Goal: Information Seeking & Learning: Learn about a topic

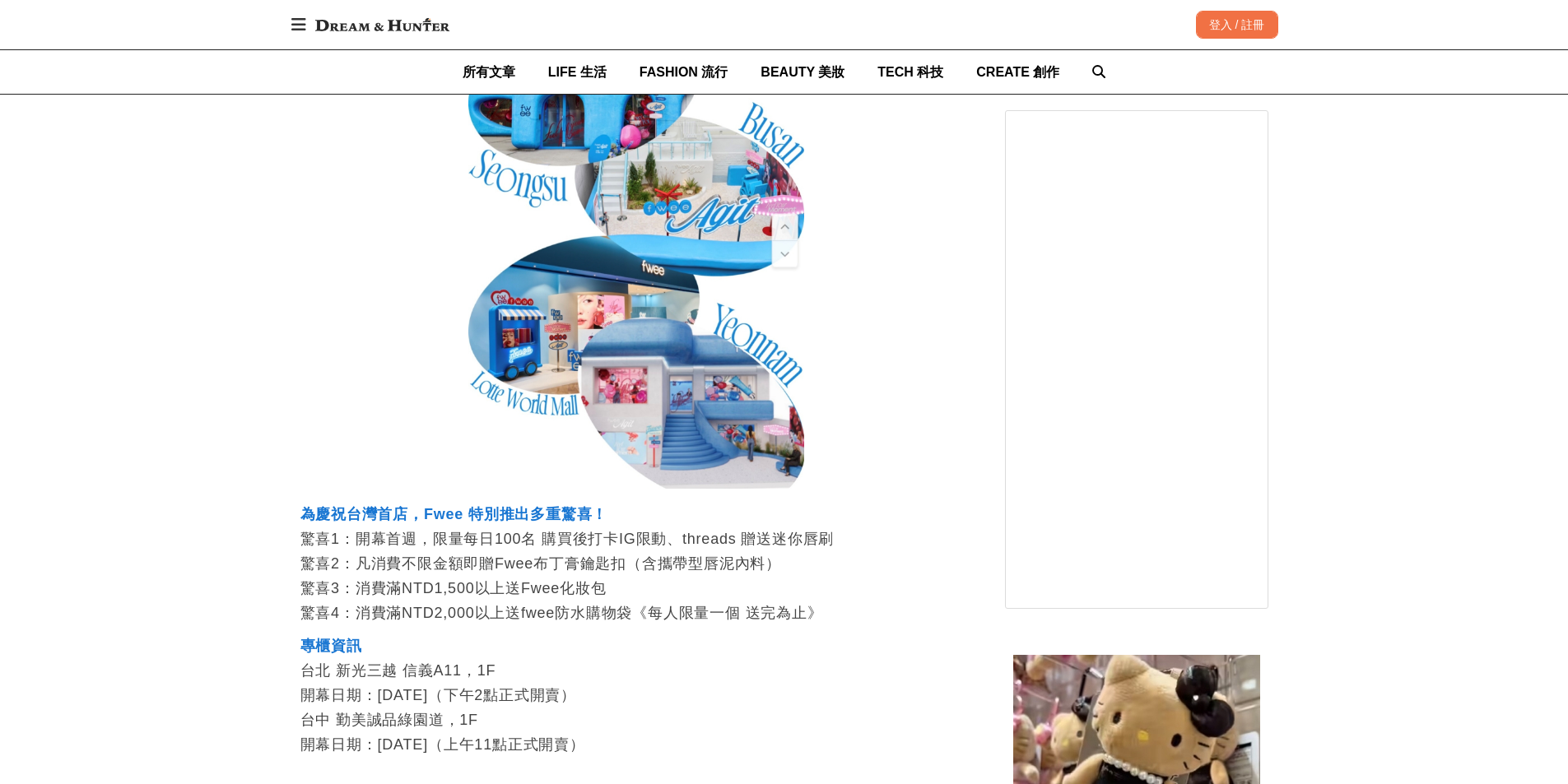
scroll to position [4277, 0]
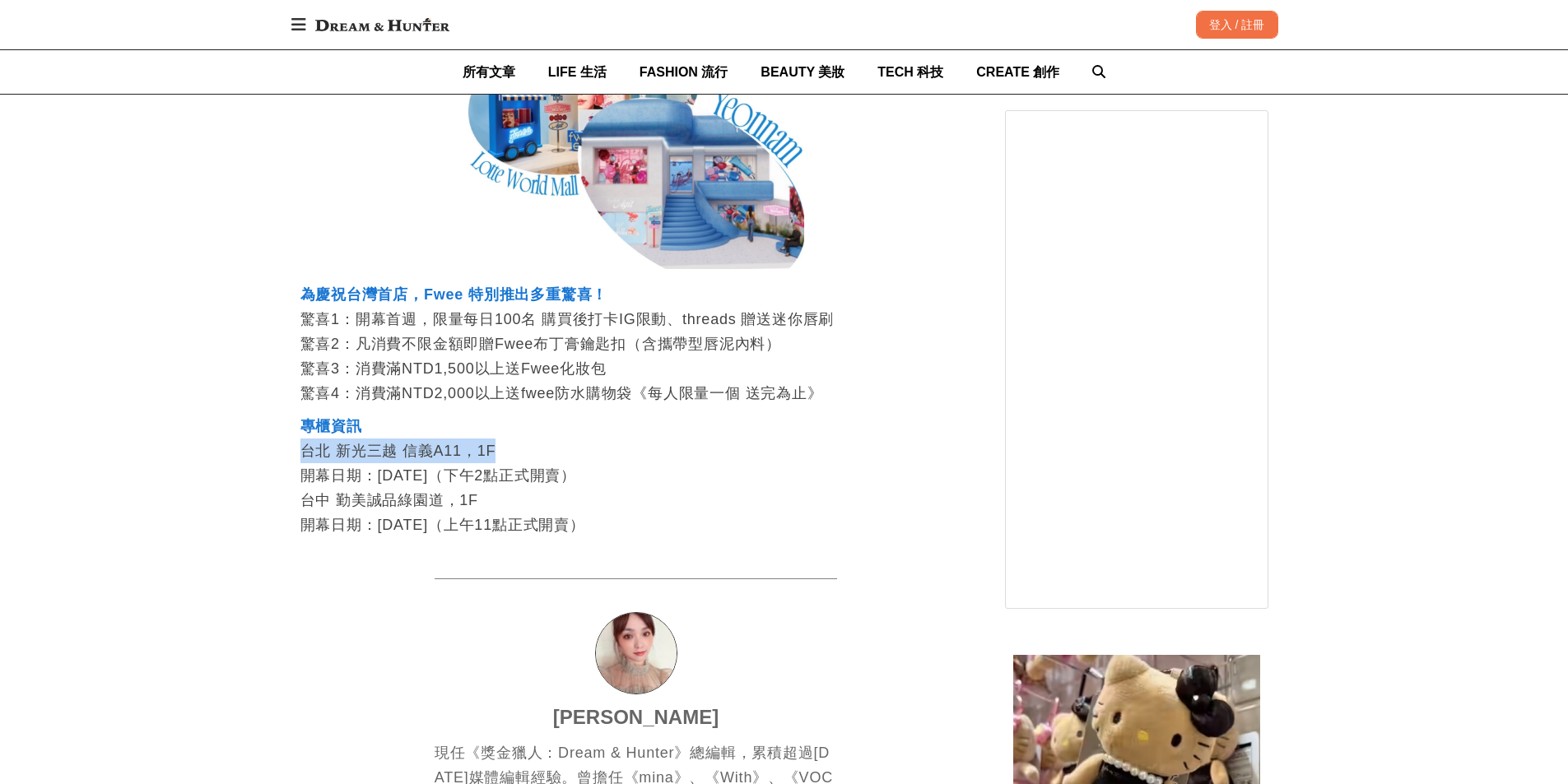
drag, startPoint x: 293, startPoint y: 442, endPoint x: 570, endPoint y: 467, distance: 278.1
click at [549, 463] on p "專櫃資訊 台北 新光三越 信義A11，1F 開幕日期：[DATE]（下午2點正式開賣） 台中 勤美[GEOGRAPHIC_DATA]，1F 開幕日期：[DAT…" at bounding box center [636, 475] width 671 height 123
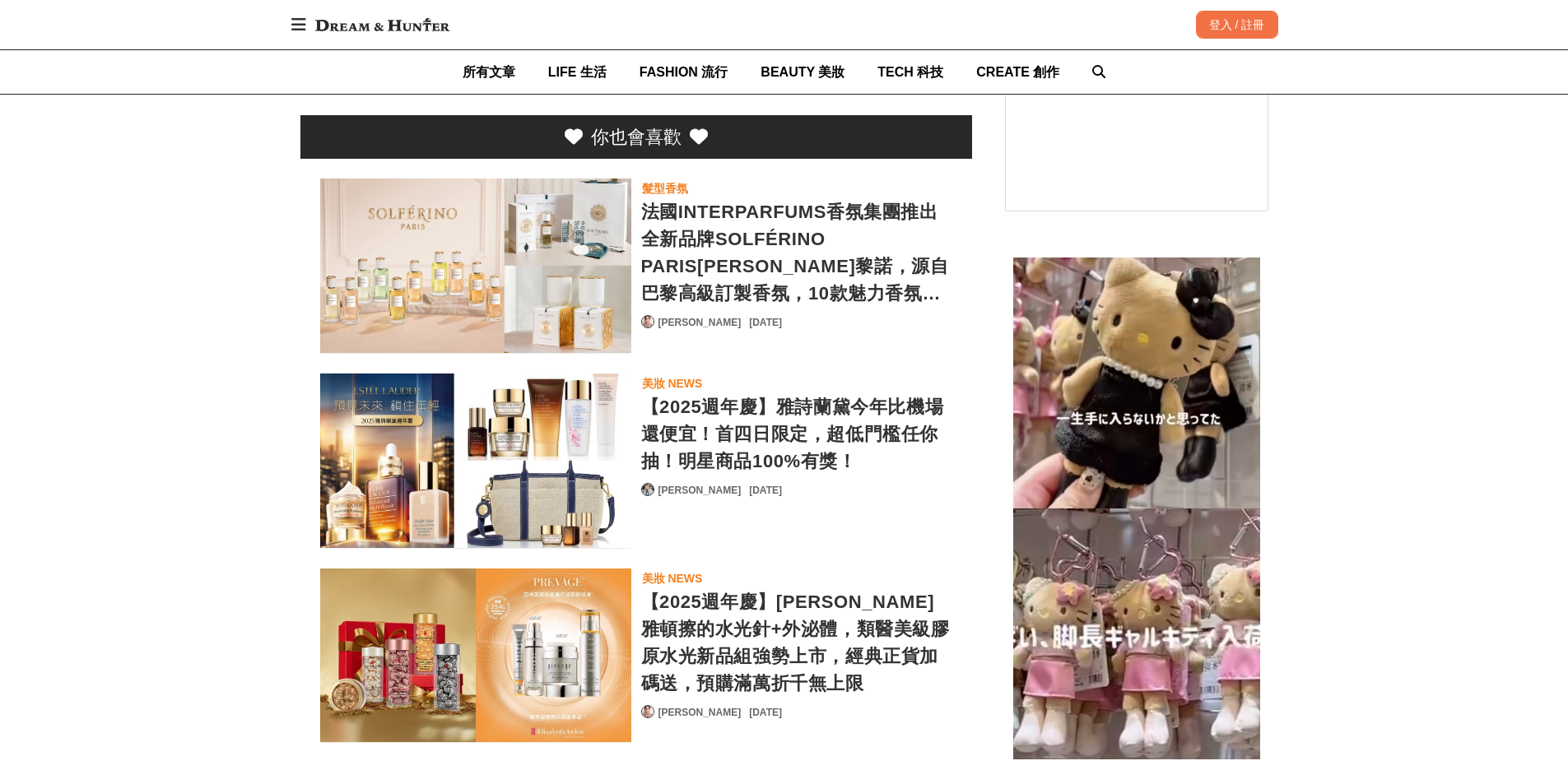
scroll to position [0, 2686]
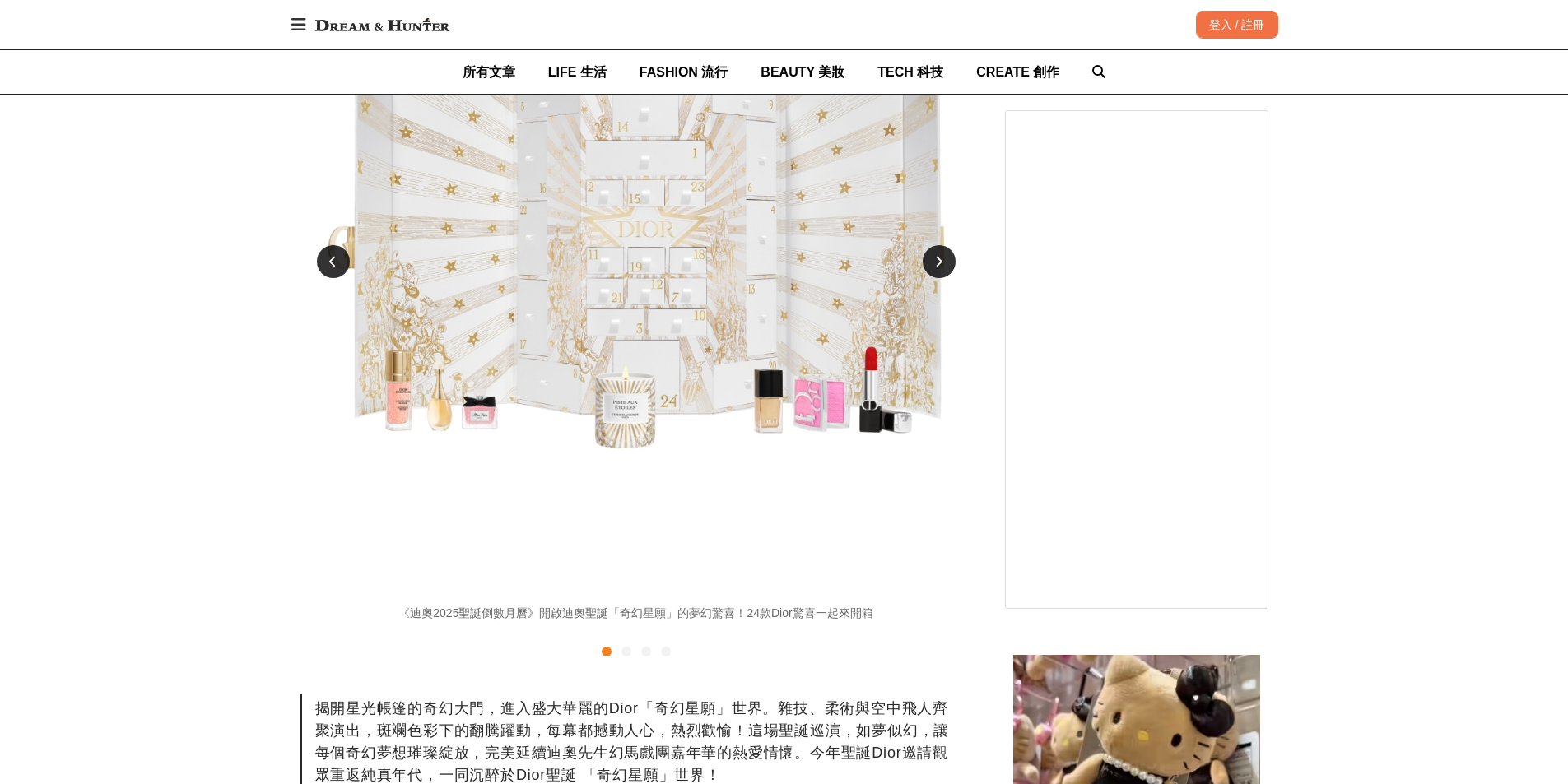
scroll to position [7156, 0]
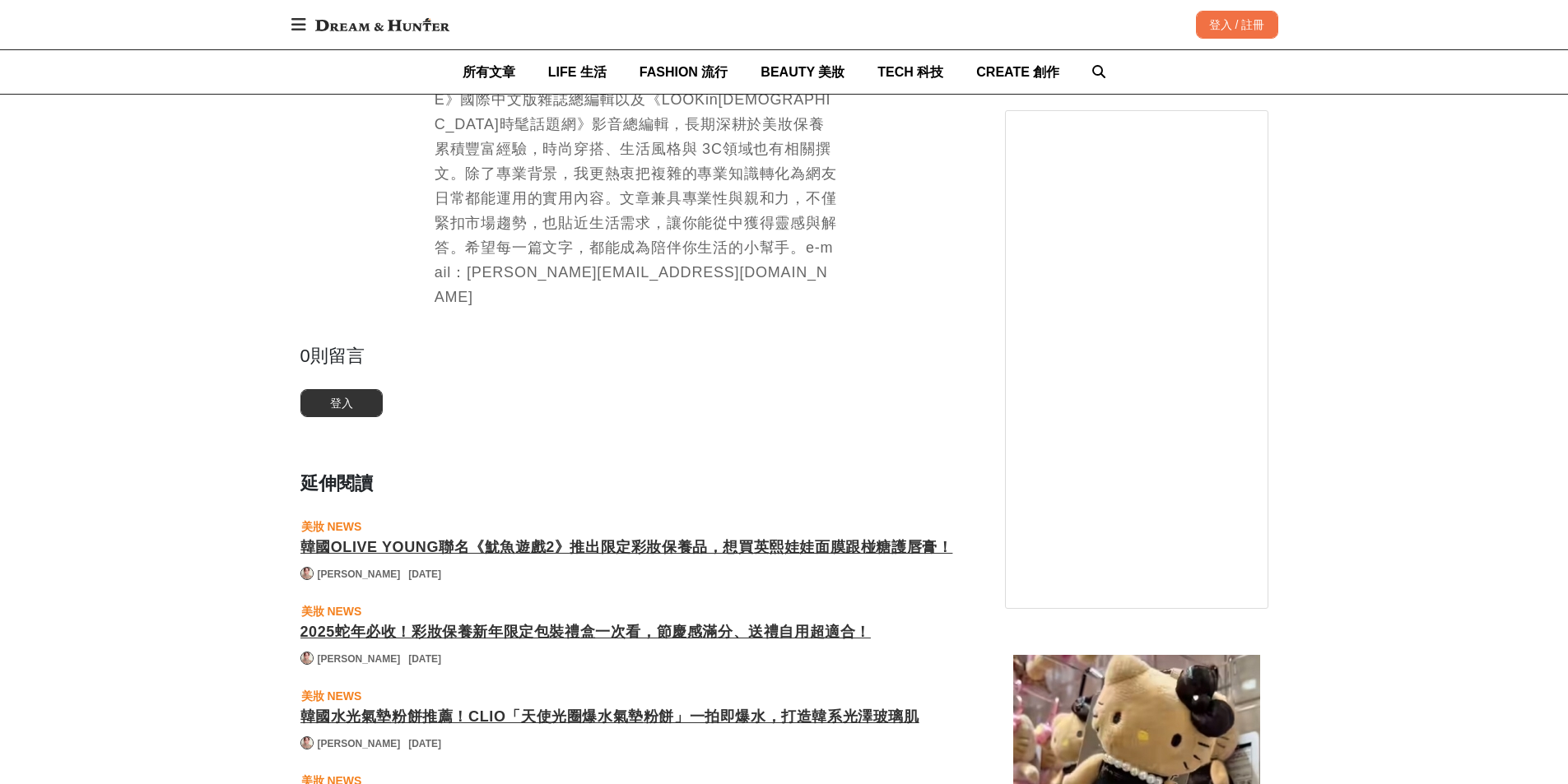
scroll to position [5099, 0]
